Goal: Task Accomplishment & Management: Complete application form

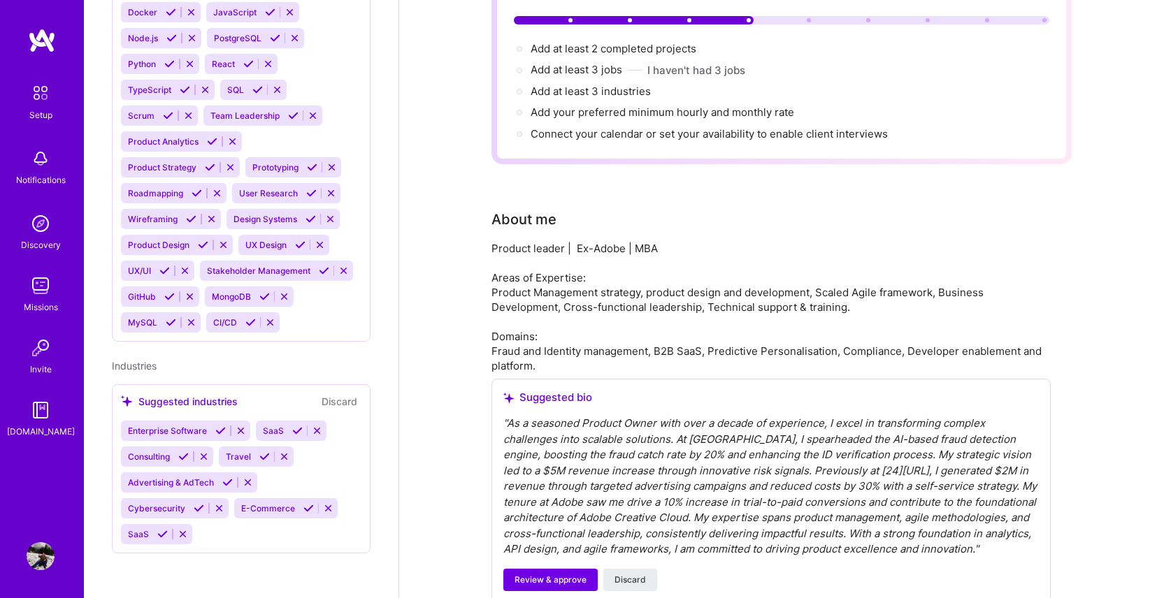
scroll to position [307, 0]
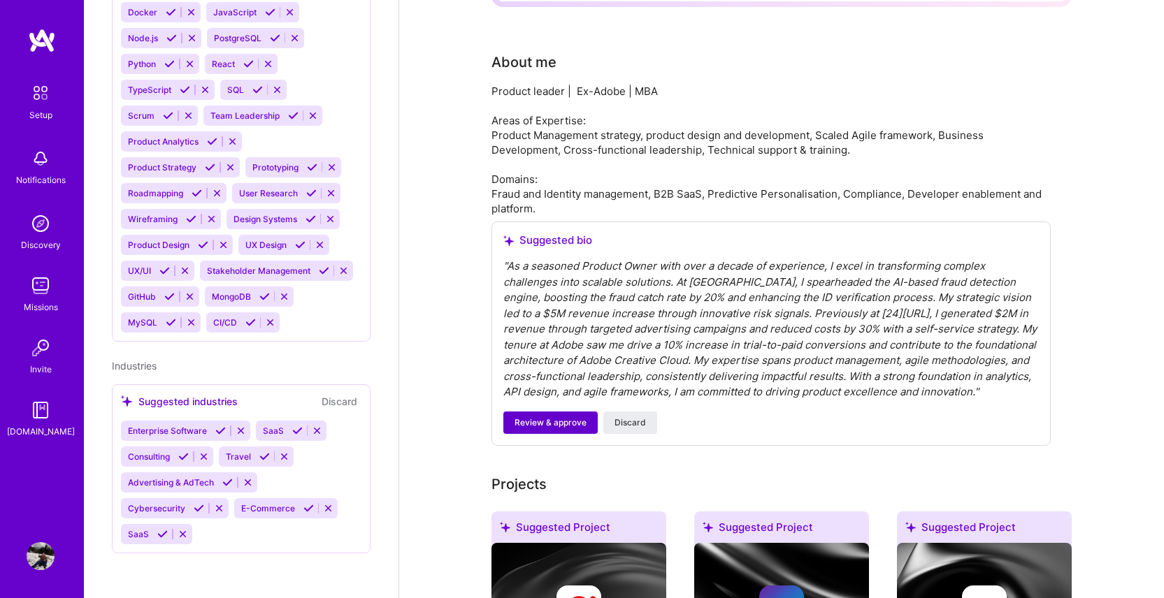
click at [557, 414] on button "Review & approve" at bounding box center [550, 423] width 94 height 22
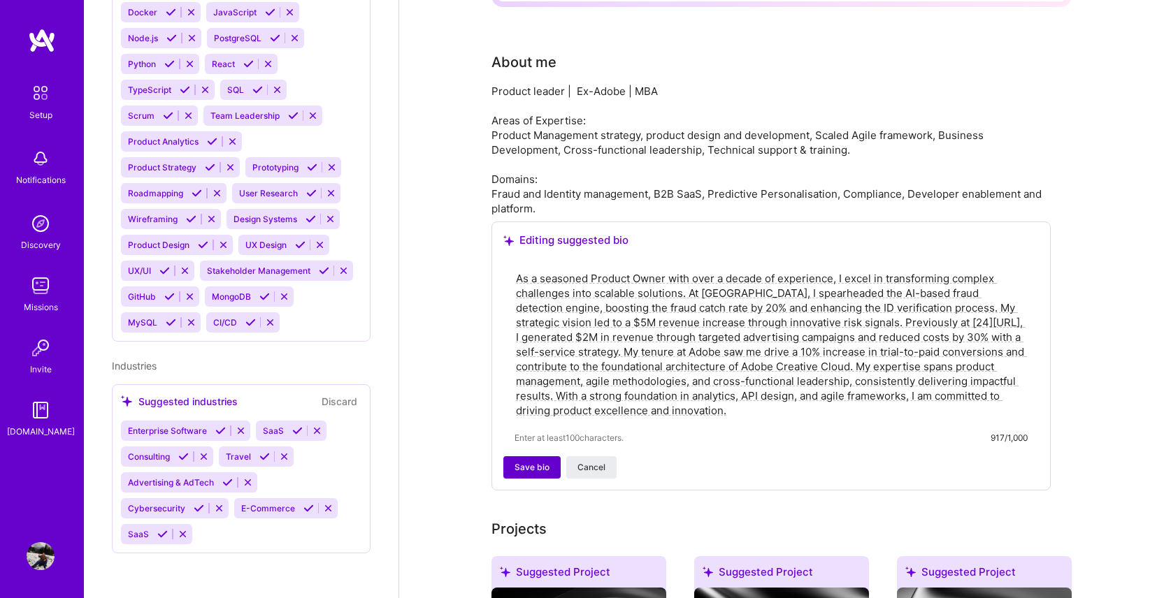
click at [535, 456] on button "Save bio" at bounding box center [531, 467] width 57 height 22
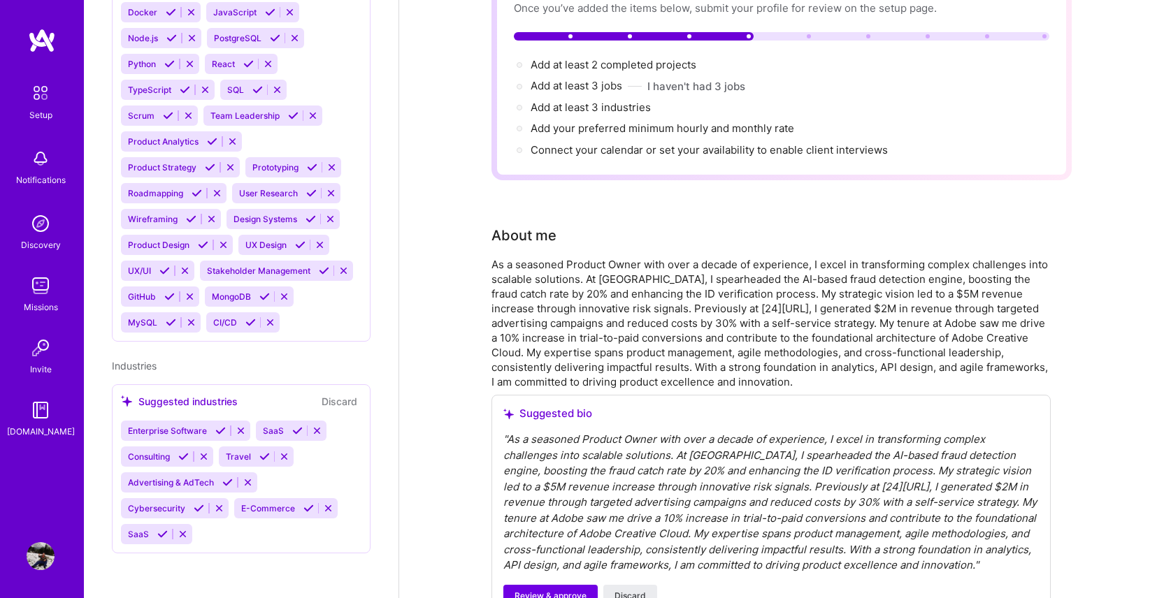
scroll to position [0, 0]
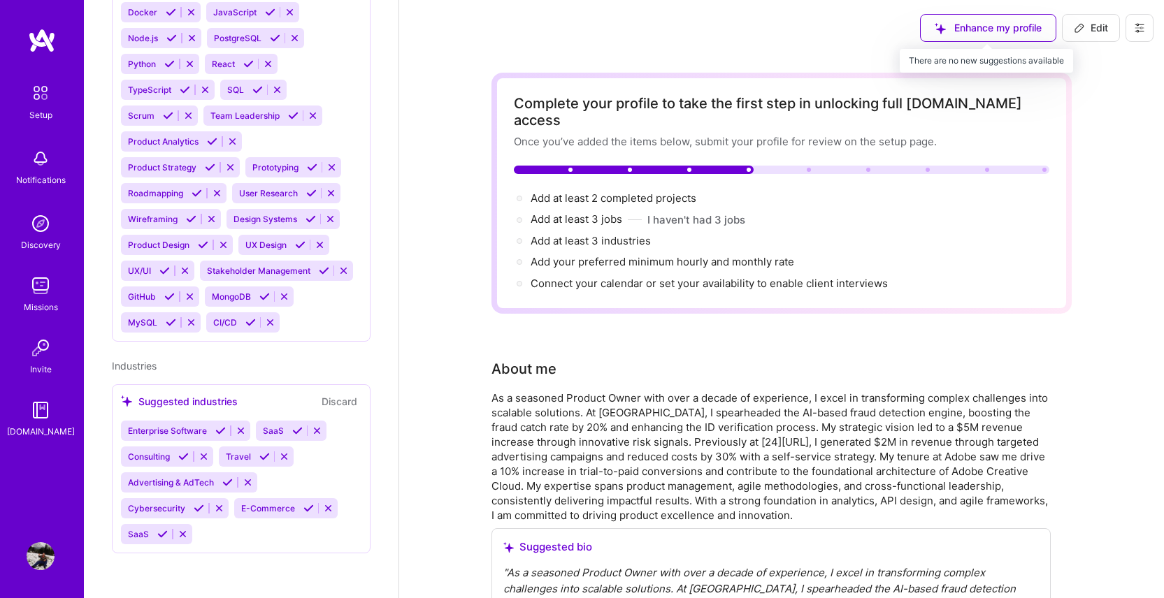
click at [990, 30] on div "Enhance my profile" at bounding box center [988, 28] width 136 height 28
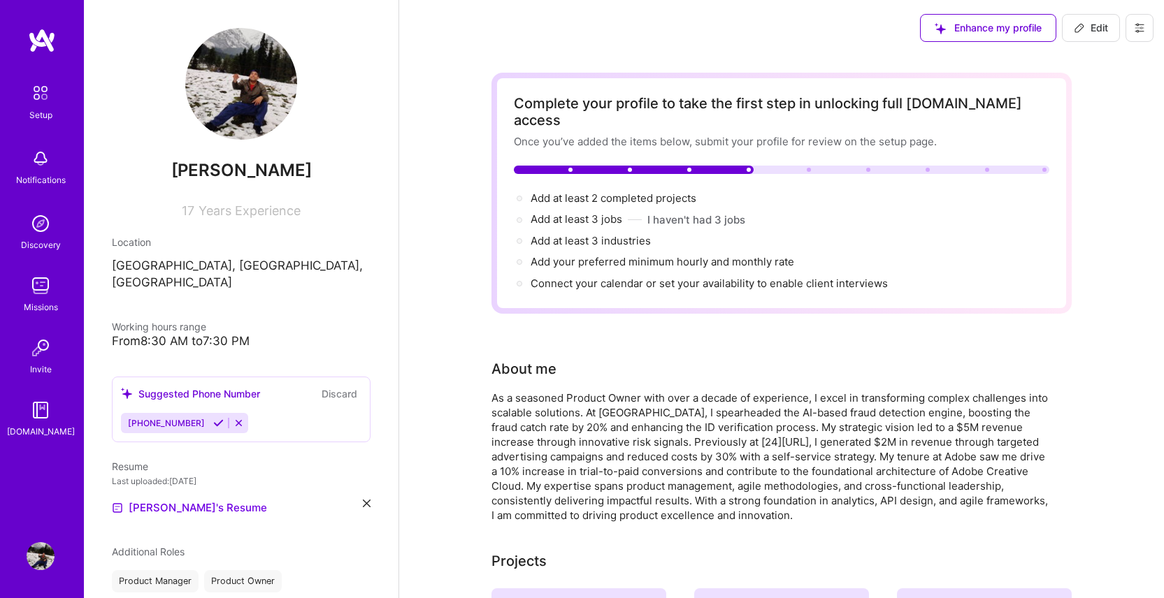
click at [36, 105] on img at bounding box center [40, 92] width 29 height 29
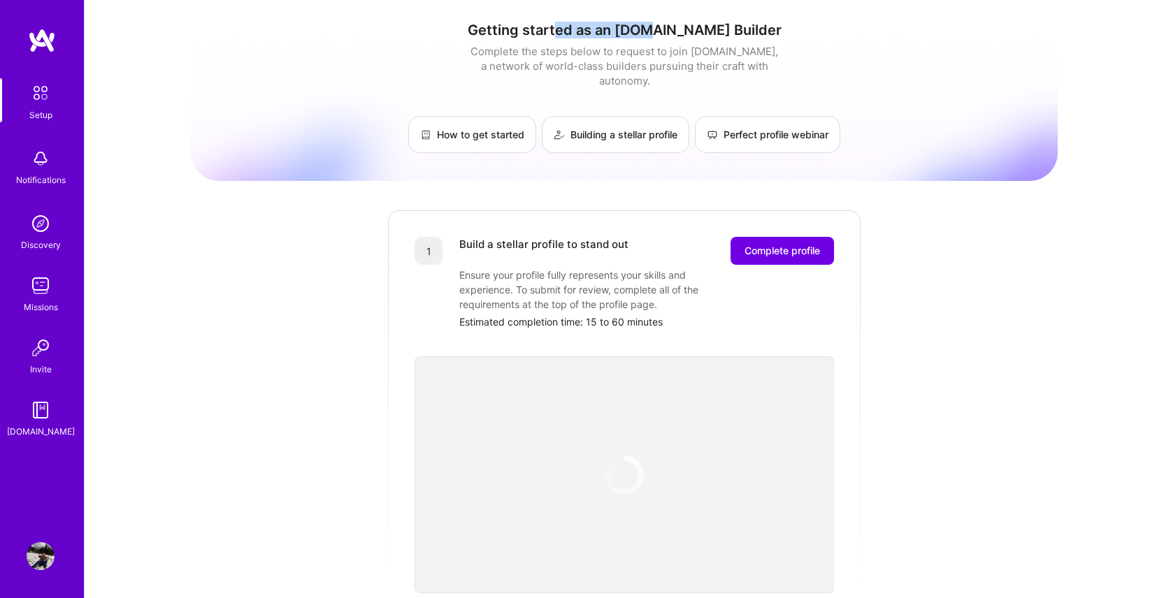
drag, startPoint x: 588, startPoint y: 29, endPoint x: 677, endPoint y: 29, distance: 88.1
click at [677, 29] on h1 "Getting started as an [DOMAIN_NAME] Builder" at bounding box center [624, 30] width 867 height 17
click at [784, 244] on span "Complete profile" at bounding box center [781, 251] width 75 height 14
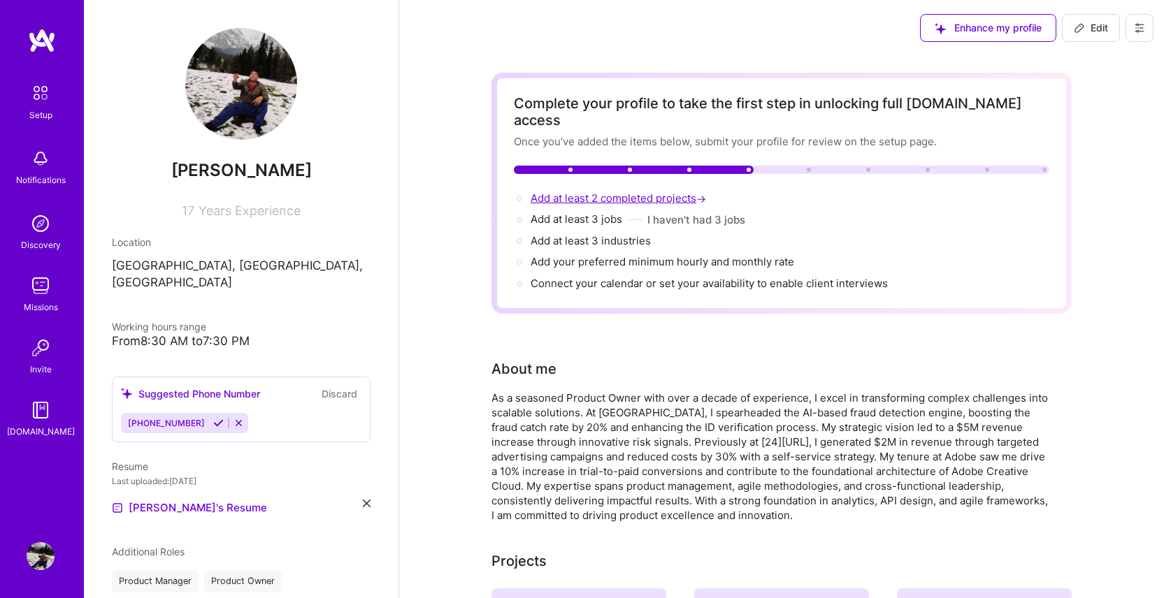
click at [593, 192] on span "Add at least 2 completed projects →" at bounding box center [619, 198] width 178 height 13
select select "US"
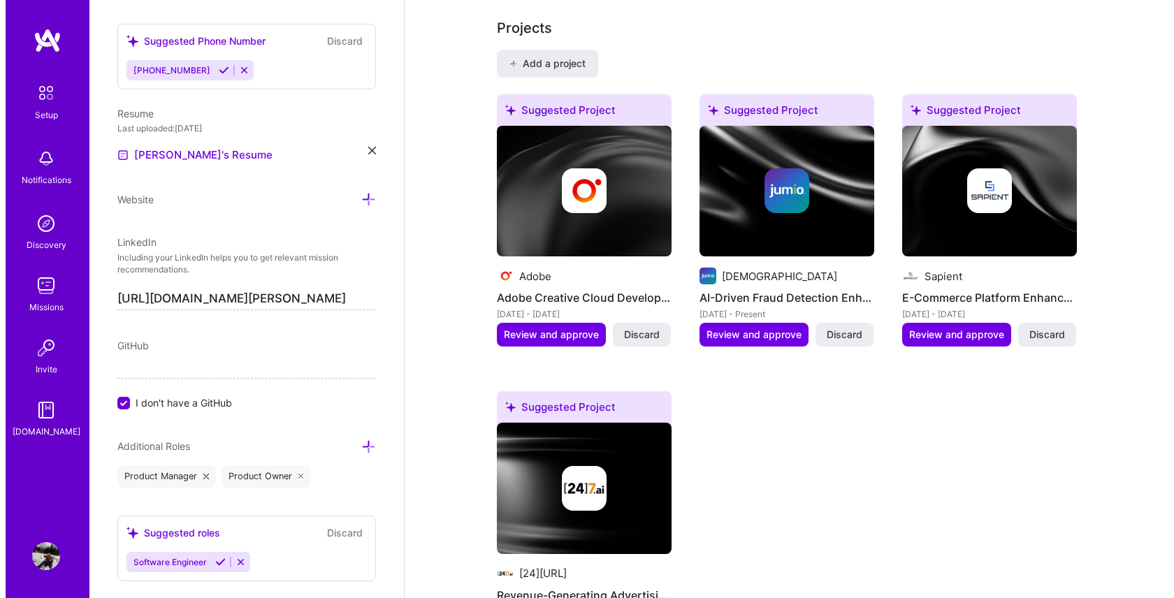
scroll to position [1208, 0]
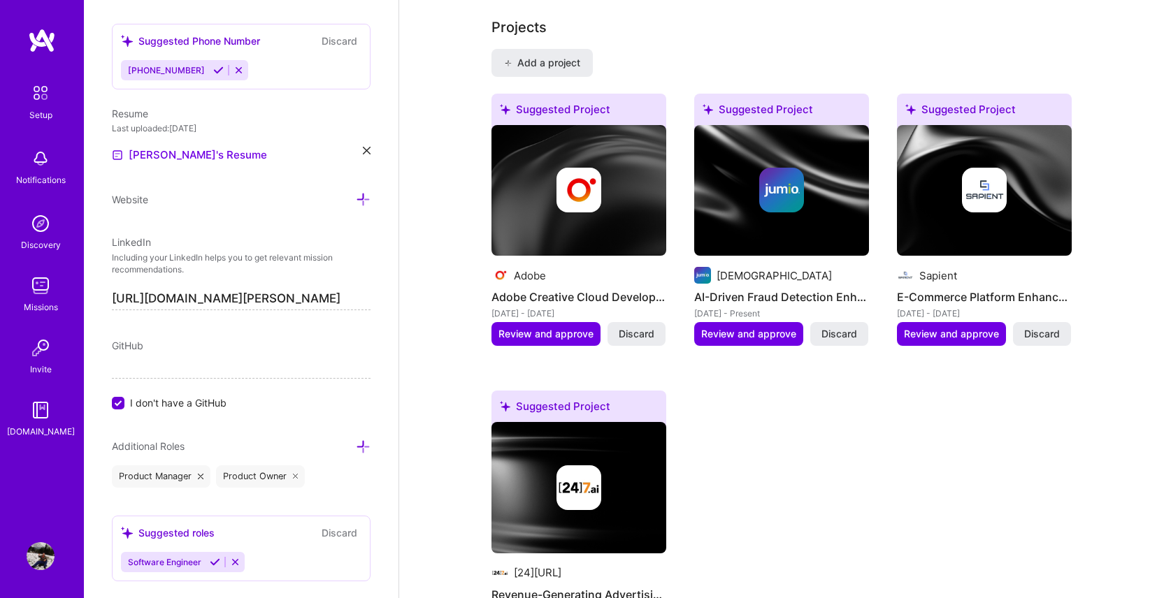
click at [760, 196] on div at bounding box center [781, 190] width 45 height 45
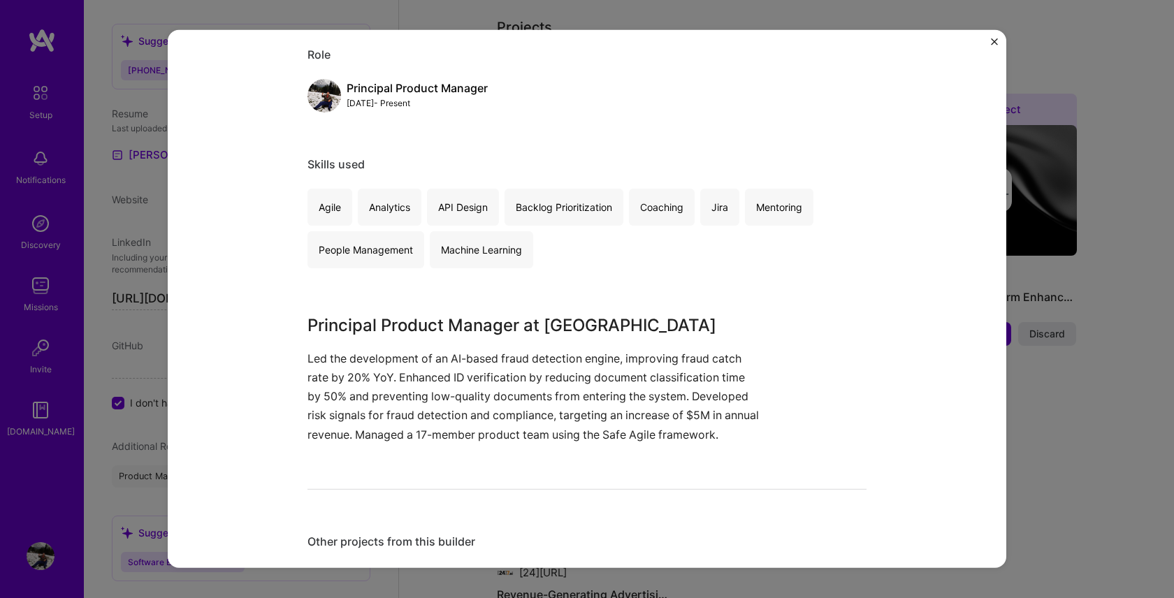
scroll to position [183, 0]
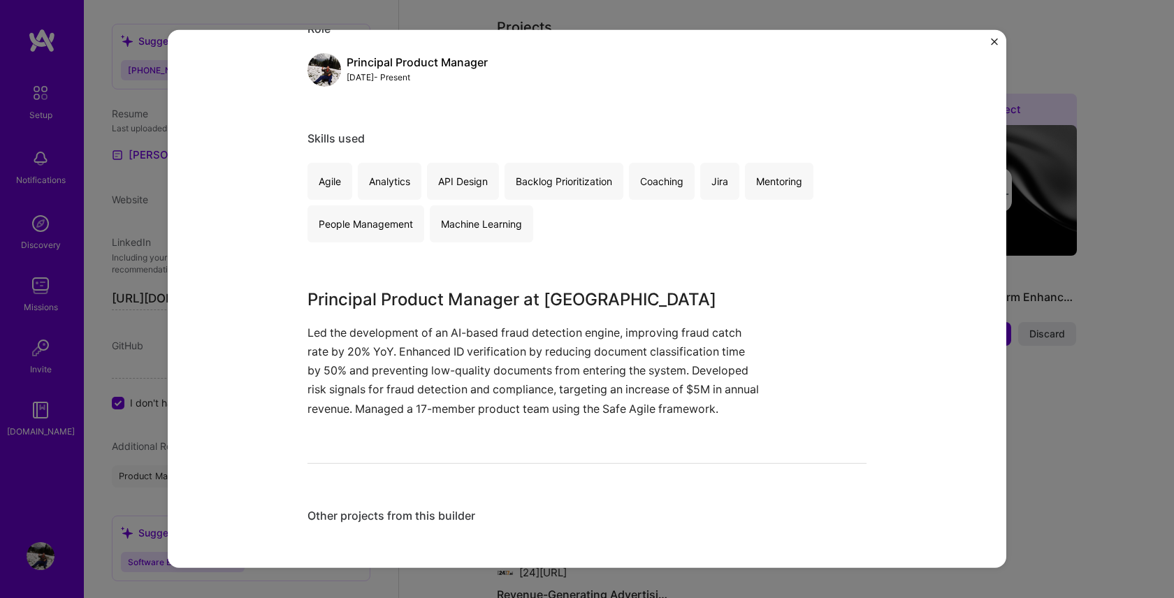
drag, startPoint x: 690, startPoint y: 412, endPoint x: 727, endPoint y: 412, distance: 37.0
click at [727, 412] on p "Led the development of an AI-based fraud detection engine, improving fraud catc…" at bounding box center [535, 371] width 454 height 95
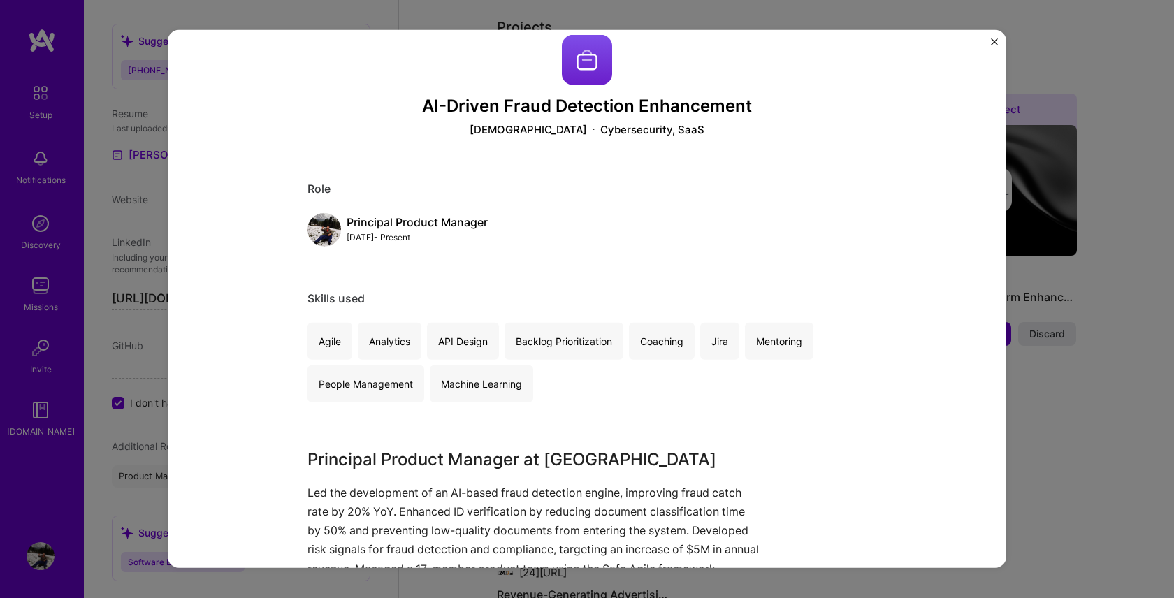
scroll to position [21, 0]
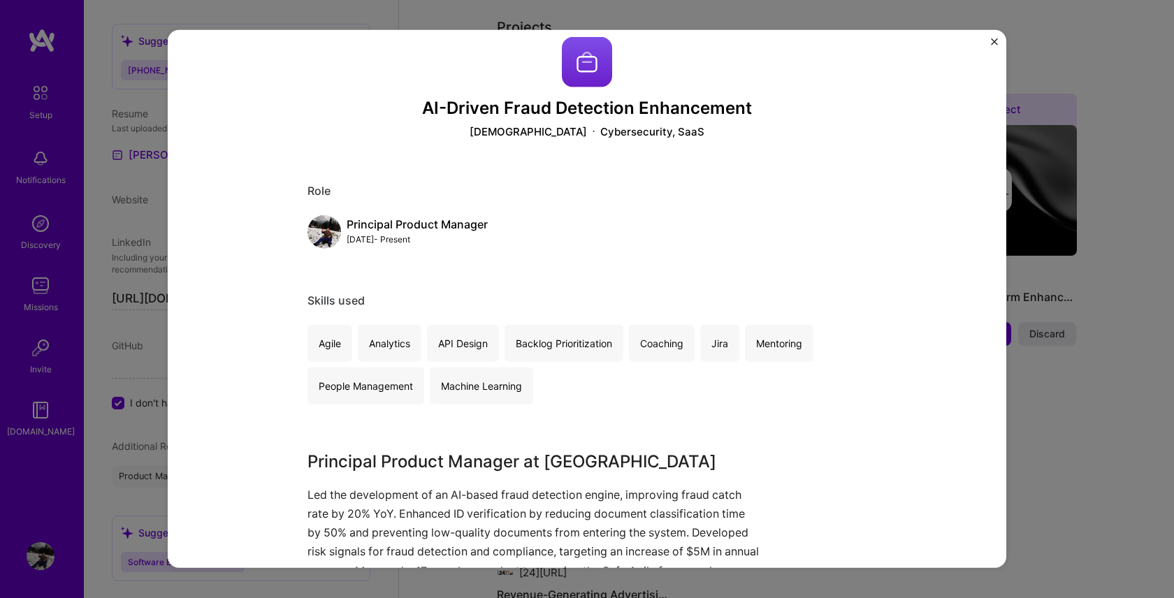
click at [995, 42] on img "Close" at bounding box center [994, 41] width 7 height 7
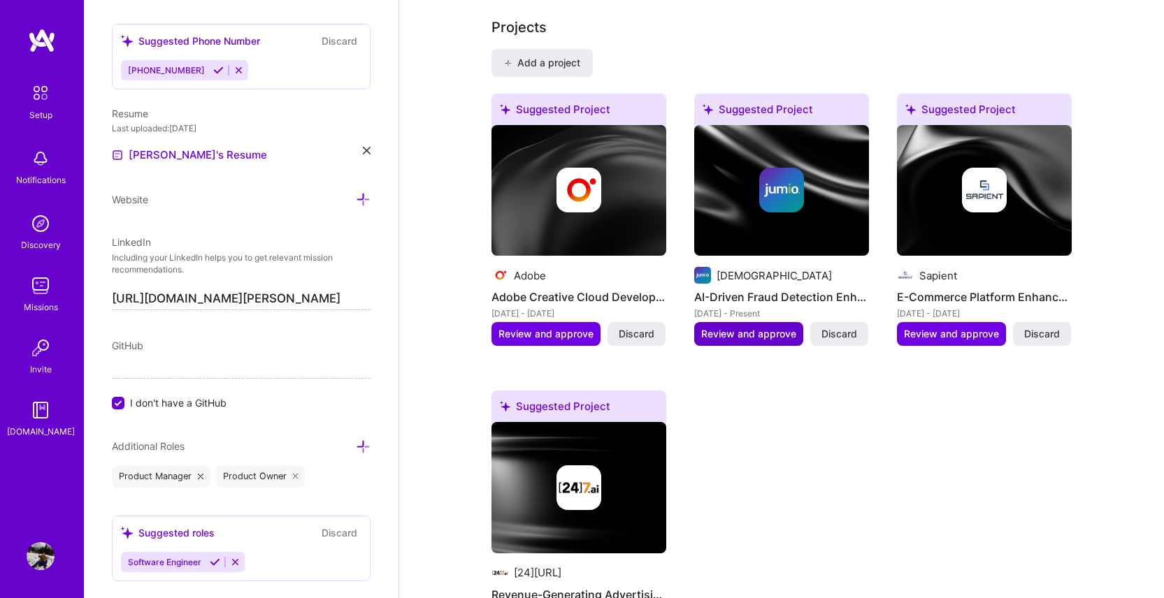
click at [746, 327] on span "Review and approve" at bounding box center [748, 334] width 95 height 14
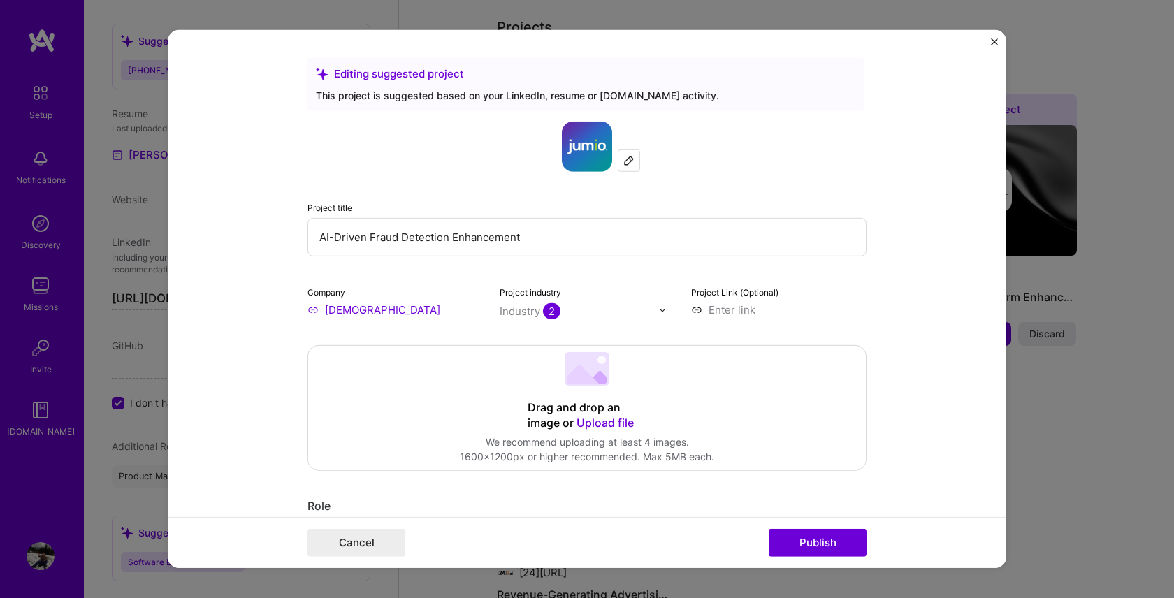
click at [470, 239] on input "AI-Driven Fraud Detection Enhancement" at bounding box center [587, 237] width 559 height 38
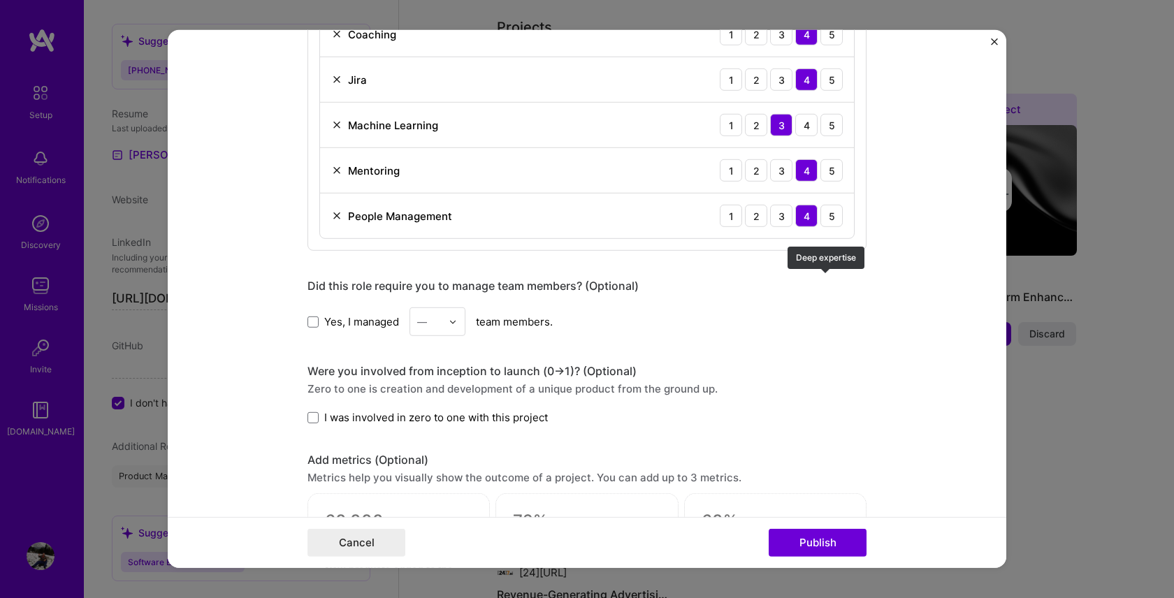
scroll to position [988, 0]
type input "AI-Driven Fraud Detection capability"
drag, startPoint x: 439, startPoint y: 288, endPoint x: 537, endPoint y: 288, distance: 98.5
click at [537, 288] on div "Did this role require you to manage team members? (Optional)" at bounding box center [587, 285] width 559 height 15
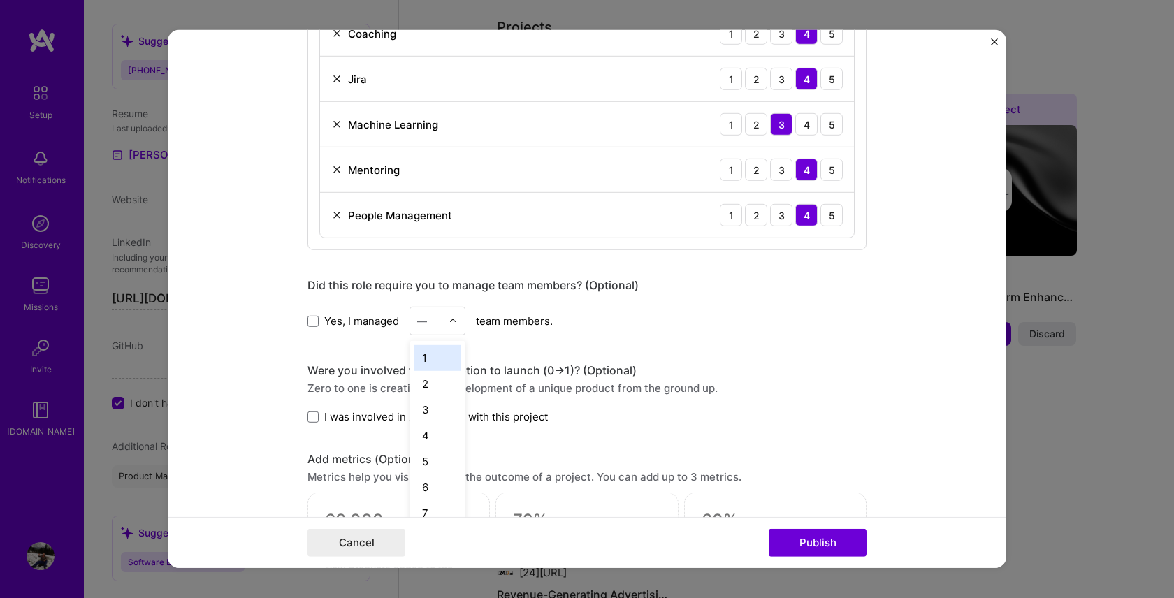
click at [449, 317] on img at bounding box center [453, 321] width 8 height 8
click at [425, 385] on div "2" at bounding box center [438, 384] width 48 height 26
drag, startPoint x: 423, startPoint y: 375, endPoint x: 459, endPoint y: 375, distance: 36.3
click at [459, 375] on div "Were you involved from inception to launch (0 -> 1)? (Optional)" at bounding box center [587, 370] width 559 height 15
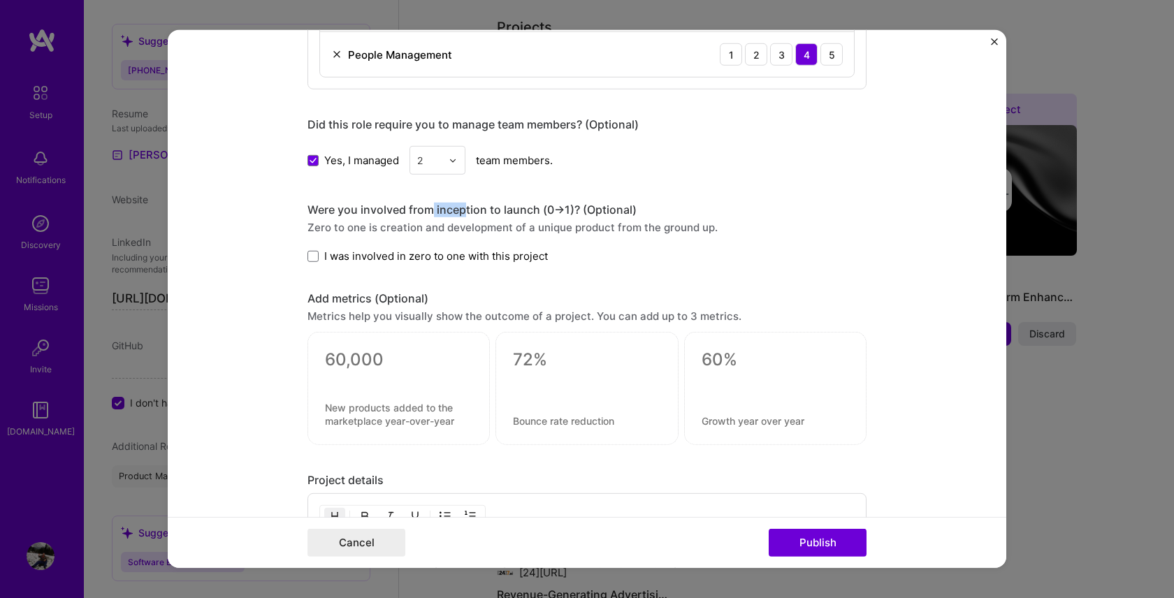
scroll to position [1150, 0]
drag, startPoint x: 347, startPoint y: 302, endPoint x: 403, endPoint y: 308, distance: 57.0
click at [404, 308] on div "Add metrics (Optional) Metrics help you visually show the outcome of a project.…" at bounding box center [587, 366] width 559 height 154
click at [403, 308] on div "Metrics help you visually show the outcome of a project. You can add up to 3 me…" at bounding box center [587, 314] width 559 height 15
drag, startPoint x: 536, startPoint y: 424, endPoint x: 599, endPoint y: 424, distance: 62.9
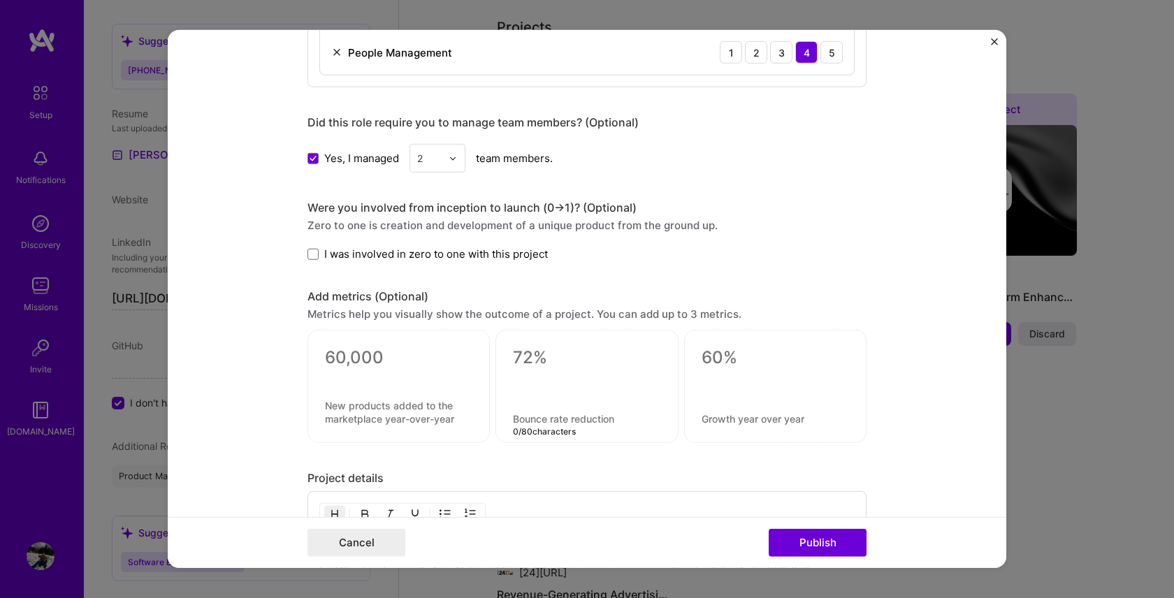
click at [599, 424] on textarea at bounding box center [586, 418] width 147 height 13
click at [577, 349] on textarea at bounding box center [586, 357] width 147 height 21
click at [679, 317] on div "Metrics help you visually show the outcome of a project. You can add up to 3 me…" at bounding box center [587, 314] width 559 height 15
click at [549, 377] on div at bounding box center [586, 382] width 147 height 15
click at [363, 356] on textarea at bounding box center [398, 357] width 147 height 21
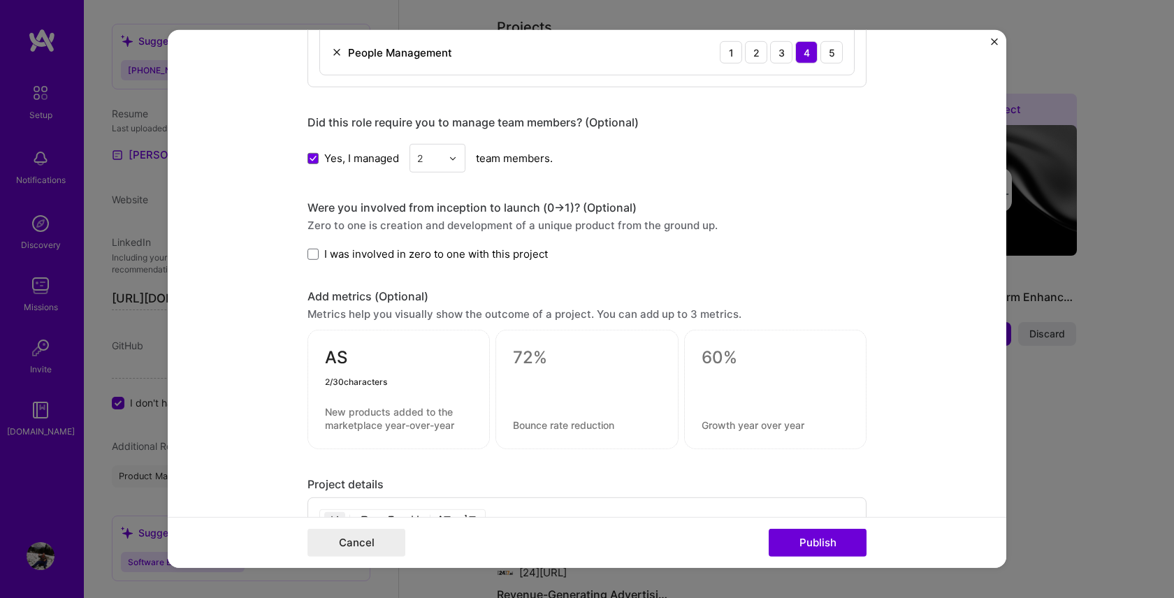
type textarea "A"
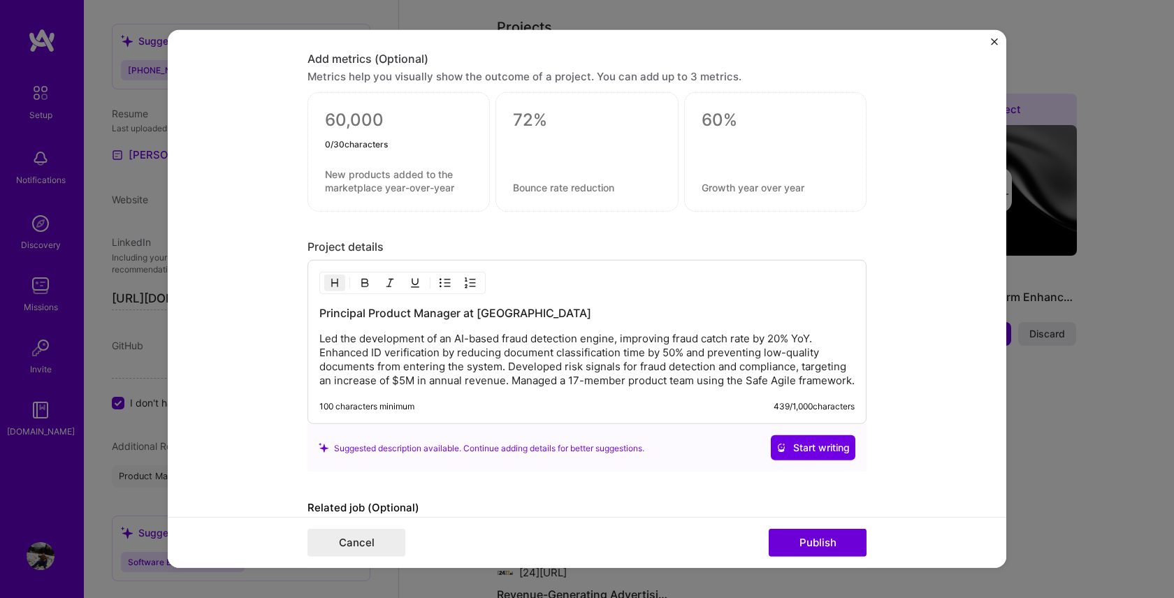
scroll to position [1468, 0]
